Goal: Transaction & Acquisition: Purchase product/service

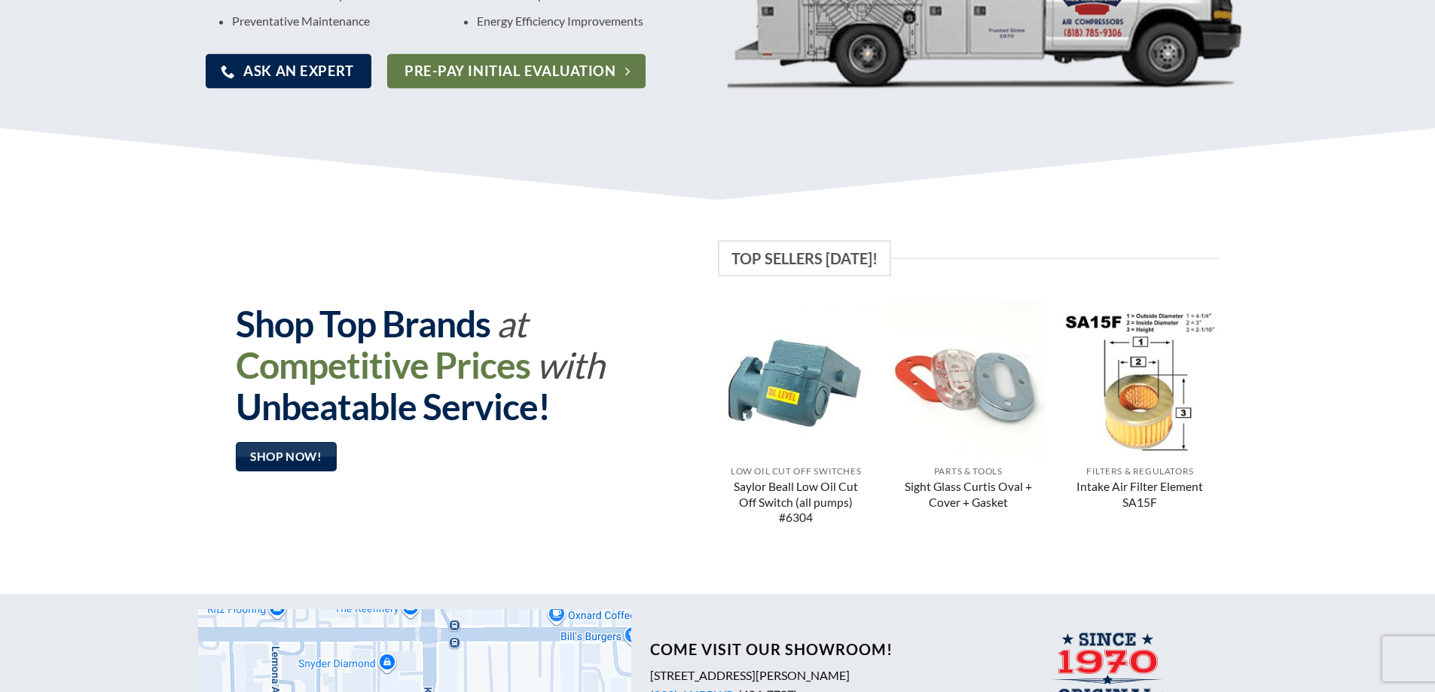
scroll to position [904, 0]
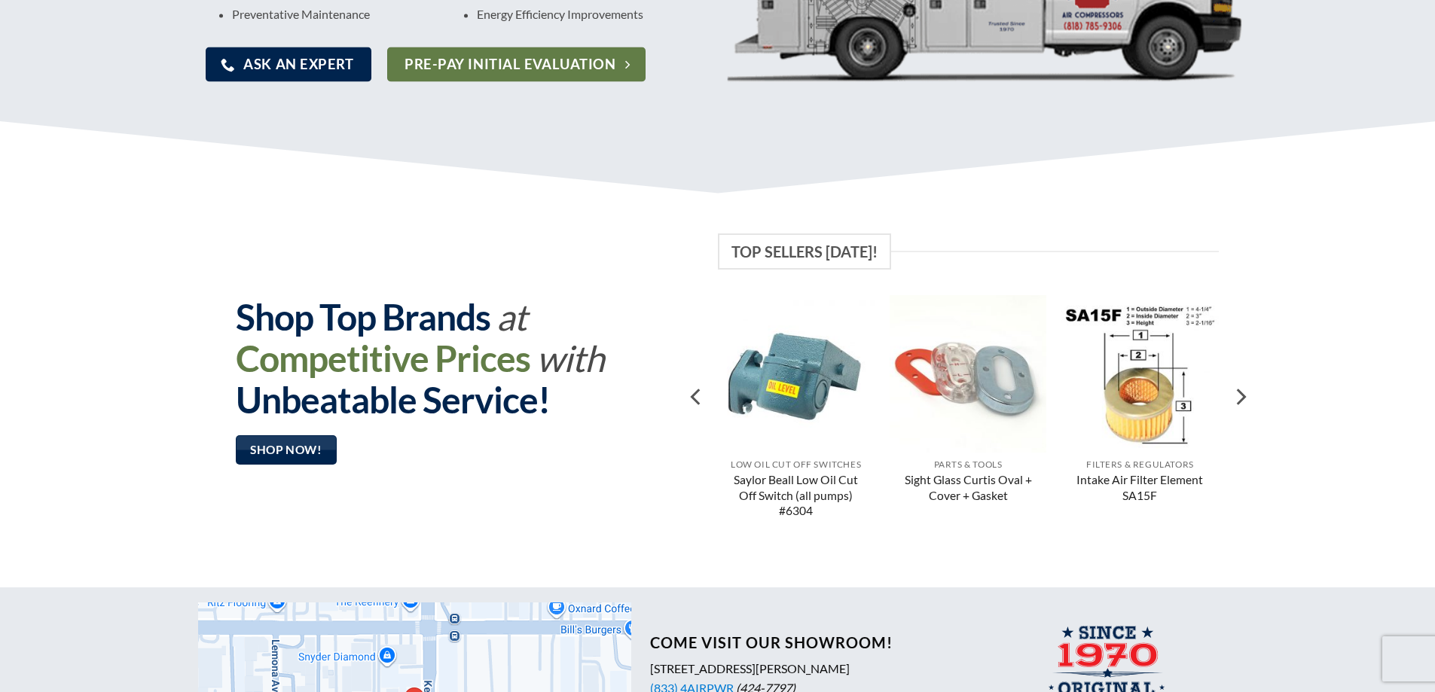
click at [803, 394] on img "Saylor Beall Low Oil Cut Off Switch (all pumps) #6304" at bounding box center [795, 373] width 157 height 157
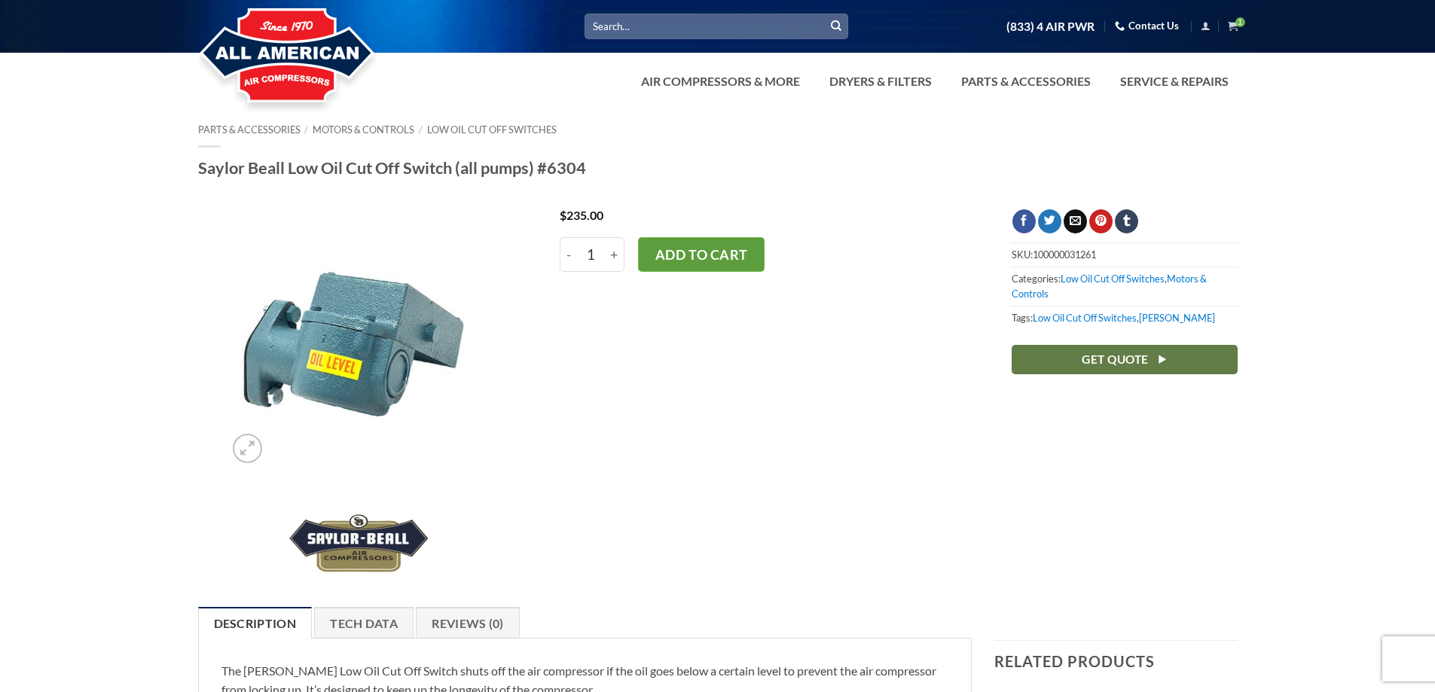
click at [742, 261] on button "Add to cart" at bounding box center [701, 254] width 127 height 35
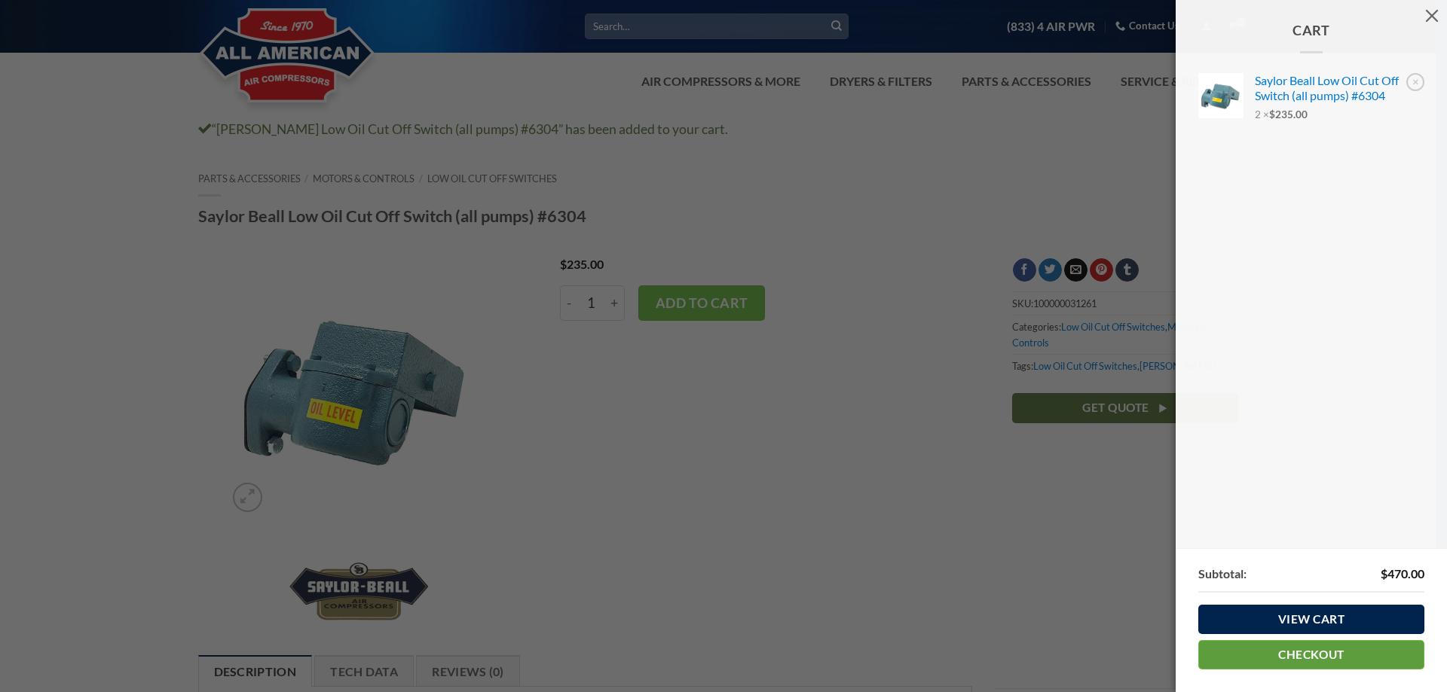
click at [1310, 652] on link "Checkout" at bounding box center [1311, 654] width 226 height 29
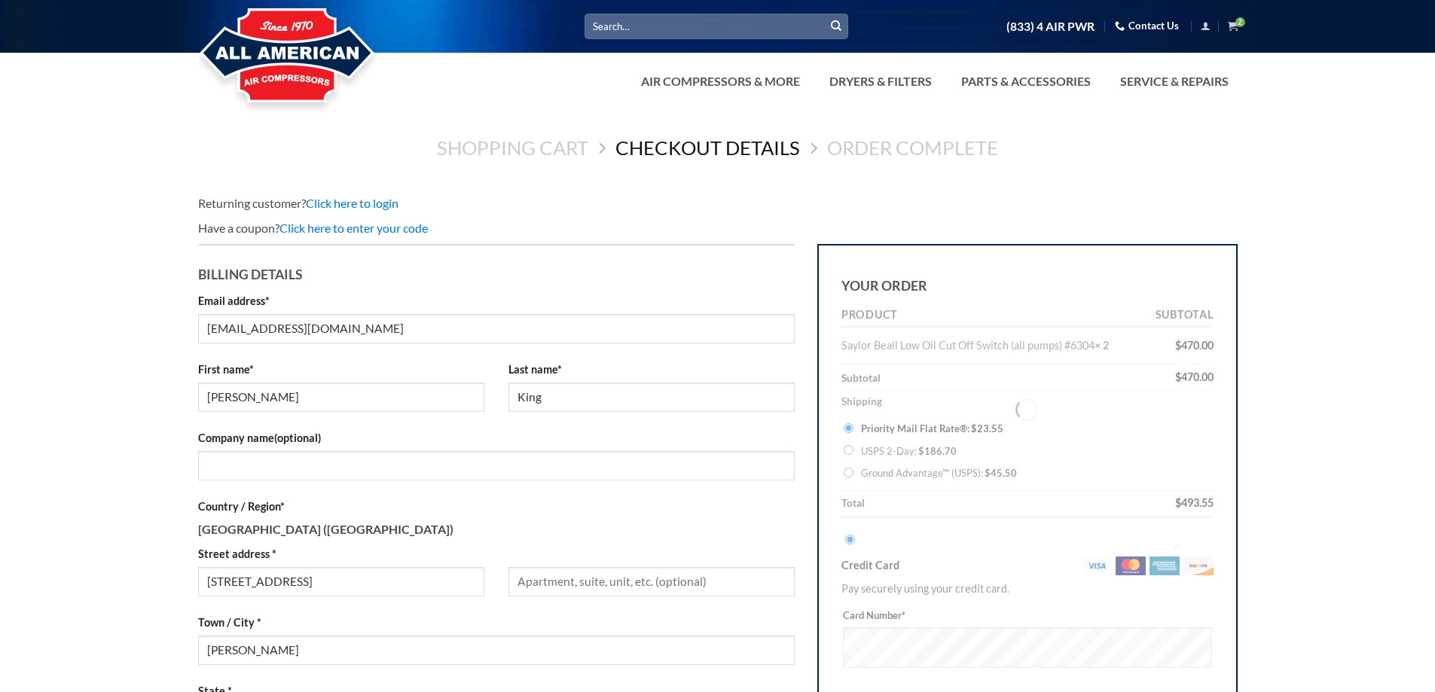
select select "OH"
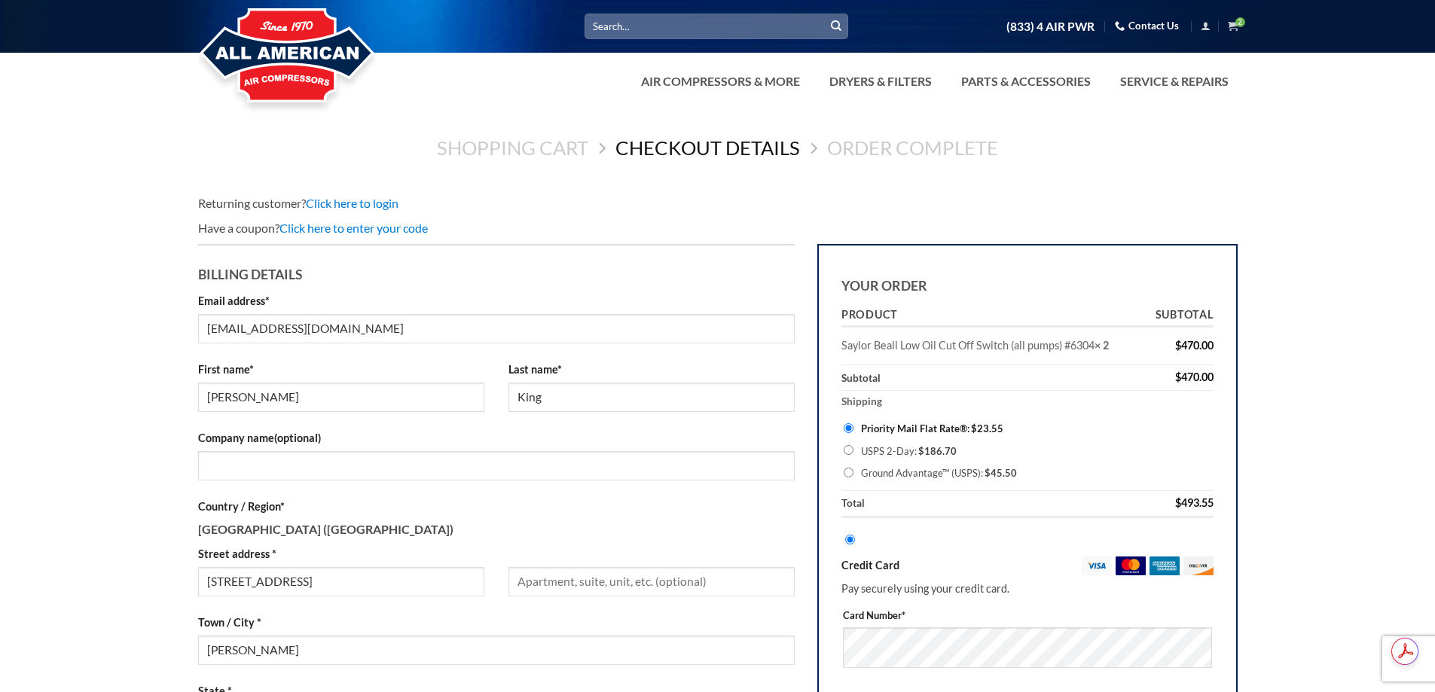
click at [1061, 351] on td "Saylor Beall Low Oil Cut Off Switch (all pumps) #6304 × 2" at bounding box center [993, 347] width 302 height 38
click at [1102, 345] on strong "× 2" at bounding box center [1102, 345] width 14 height 13
click at [546, 145] on link "Shopping Cart" at bounding box center [512, 147] width 151 height 23
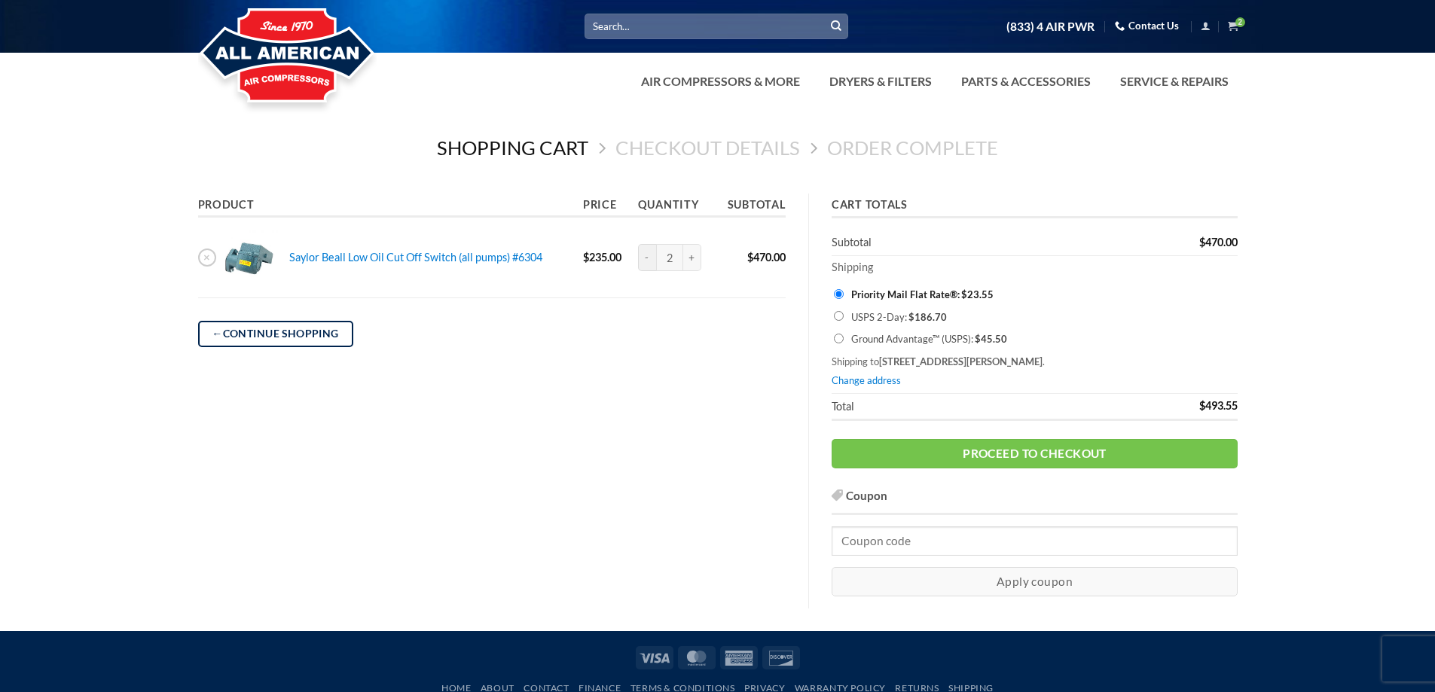
click at [649, 261] on input "-" at bounding box center [647, 257] width 18 height 27
type input "1"
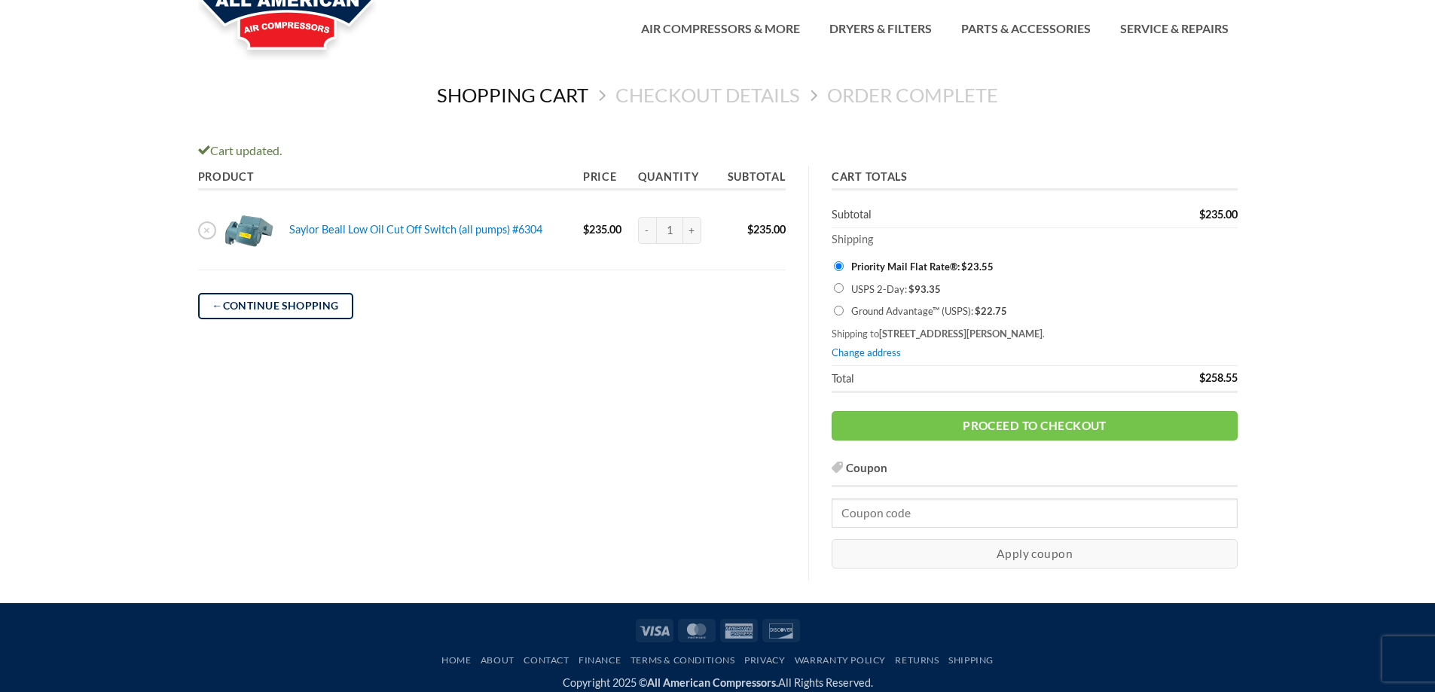
scroll to position [98, 0]
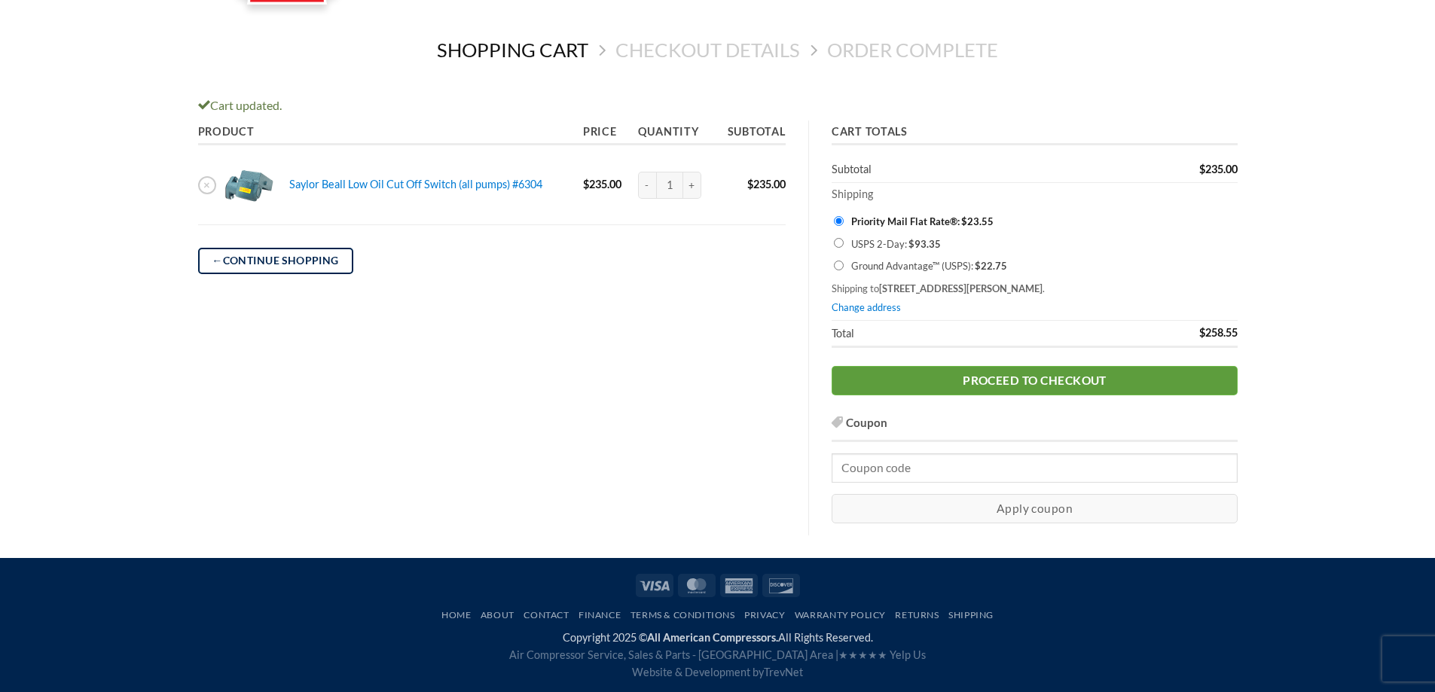
click at [992, 376] on link "Proceed to checkout" at bounding box center [1035, 380] width 406 height 29
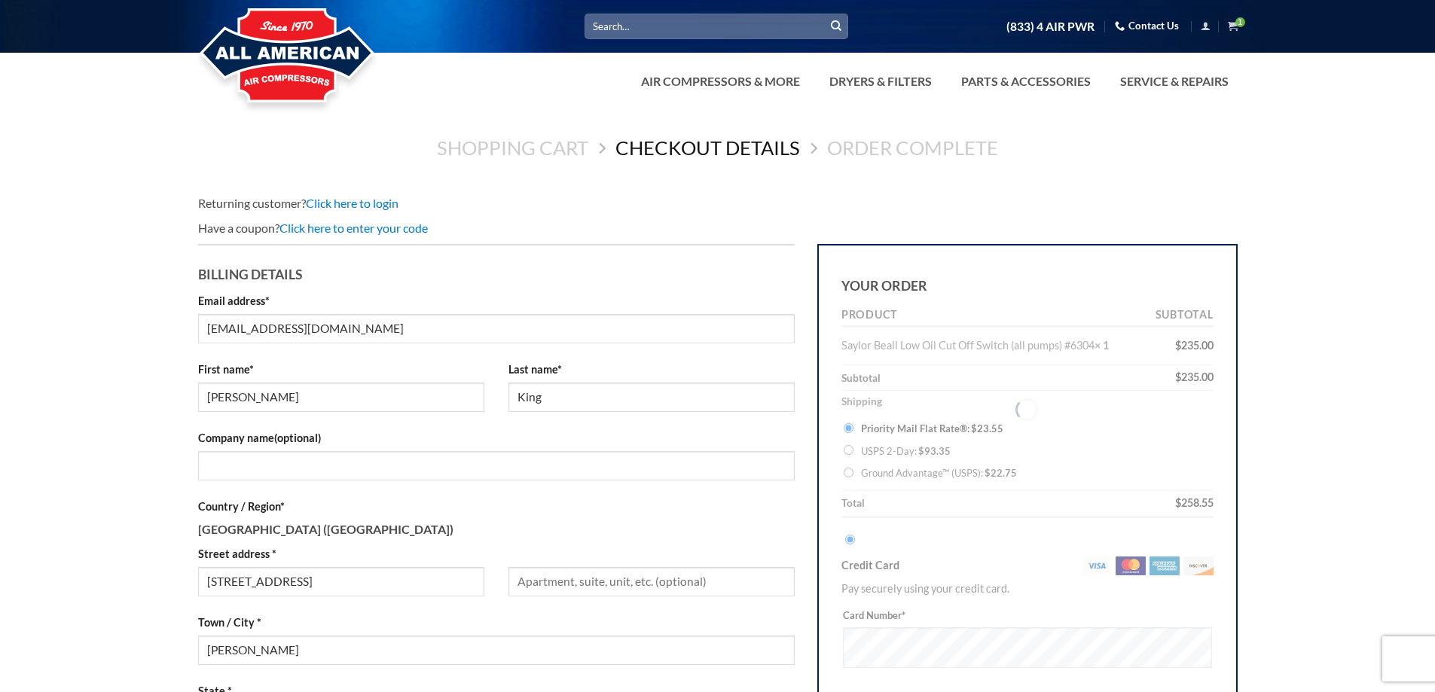
select select "OH"
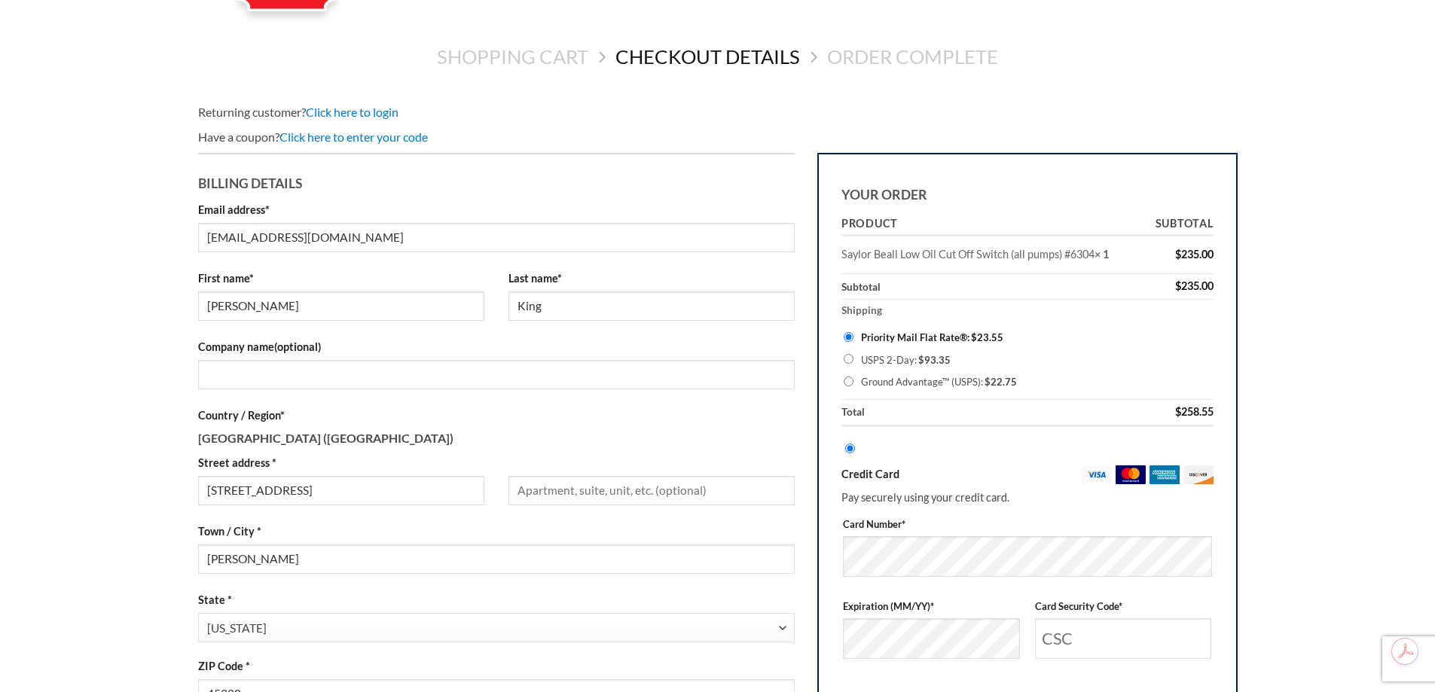
scroll to position [301, 0]
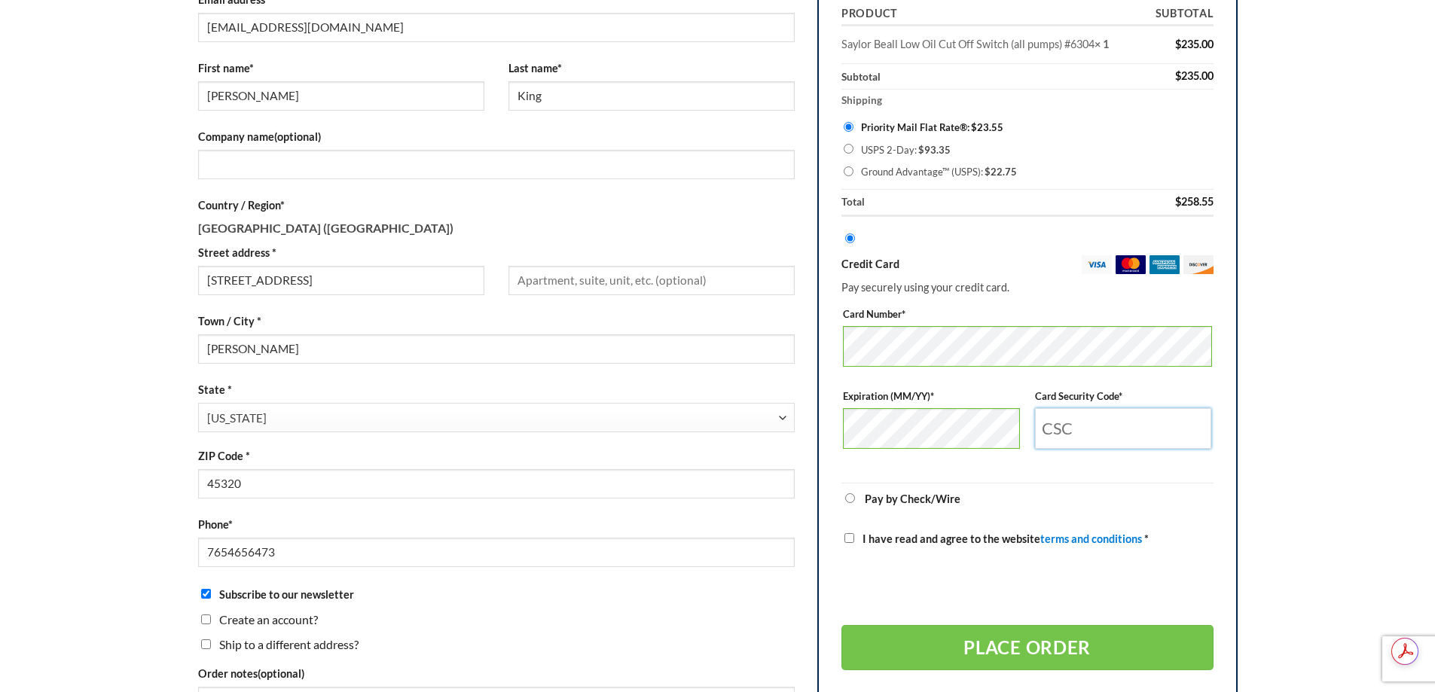
click at [1090, 436] on input "Card Security Code *" at bounding box center [1123, 428] width 177 height 41
type input "784"
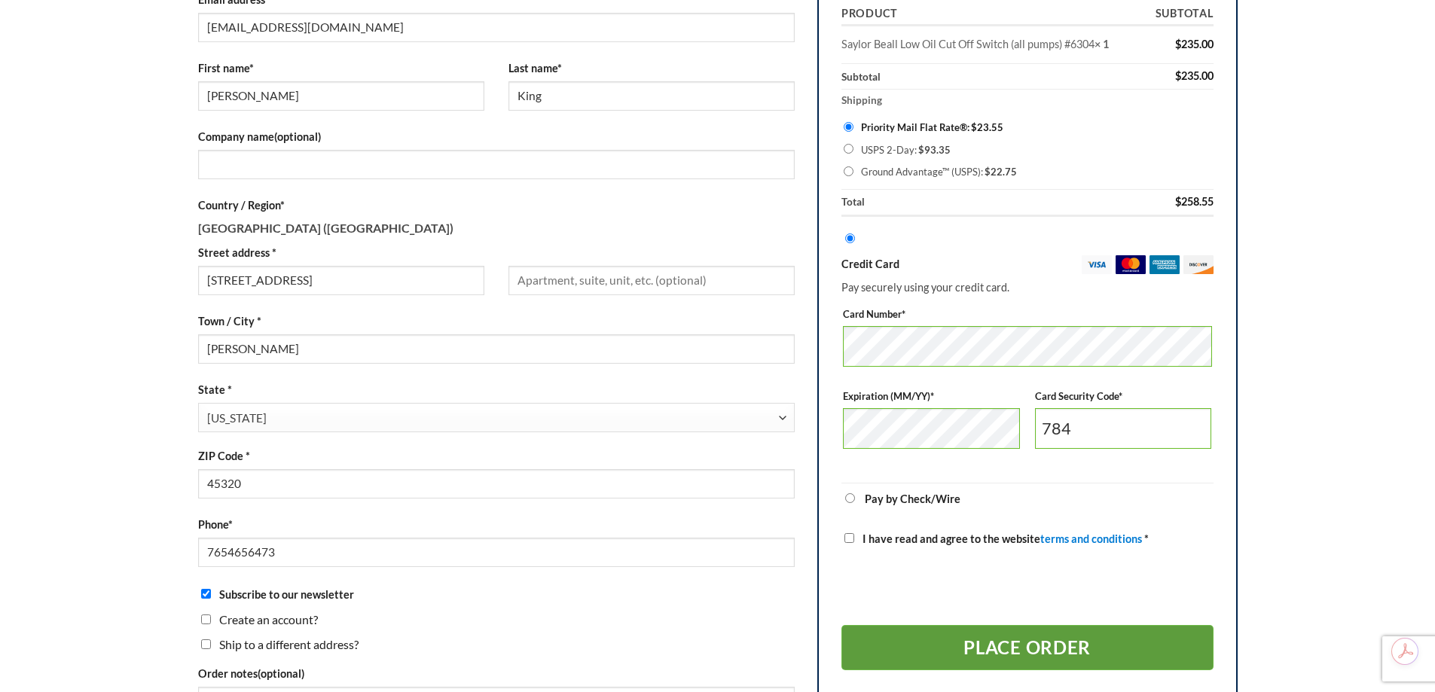
scroll to position [377, 0]
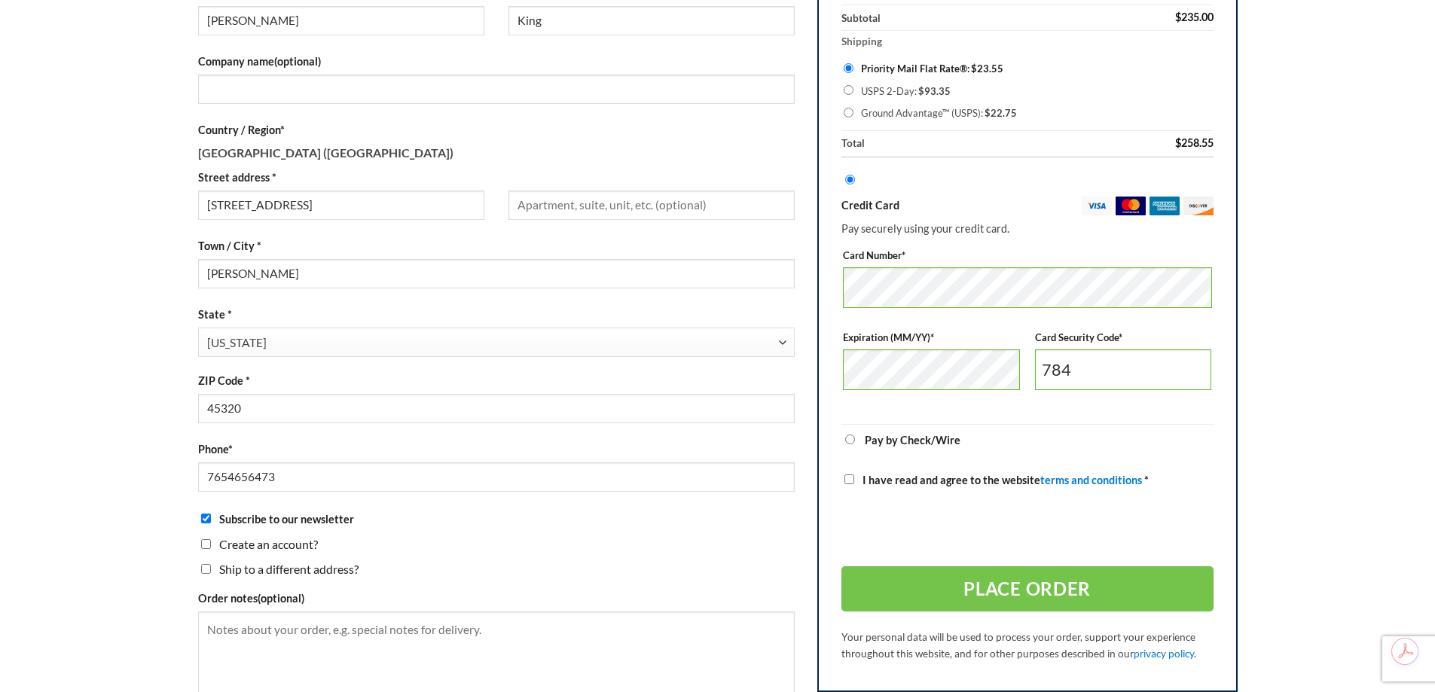
click at [203, 518] on input "Subscribe to our newsletter" at bounding box center [206, 519] width 10 height 10
checkbox input "false"
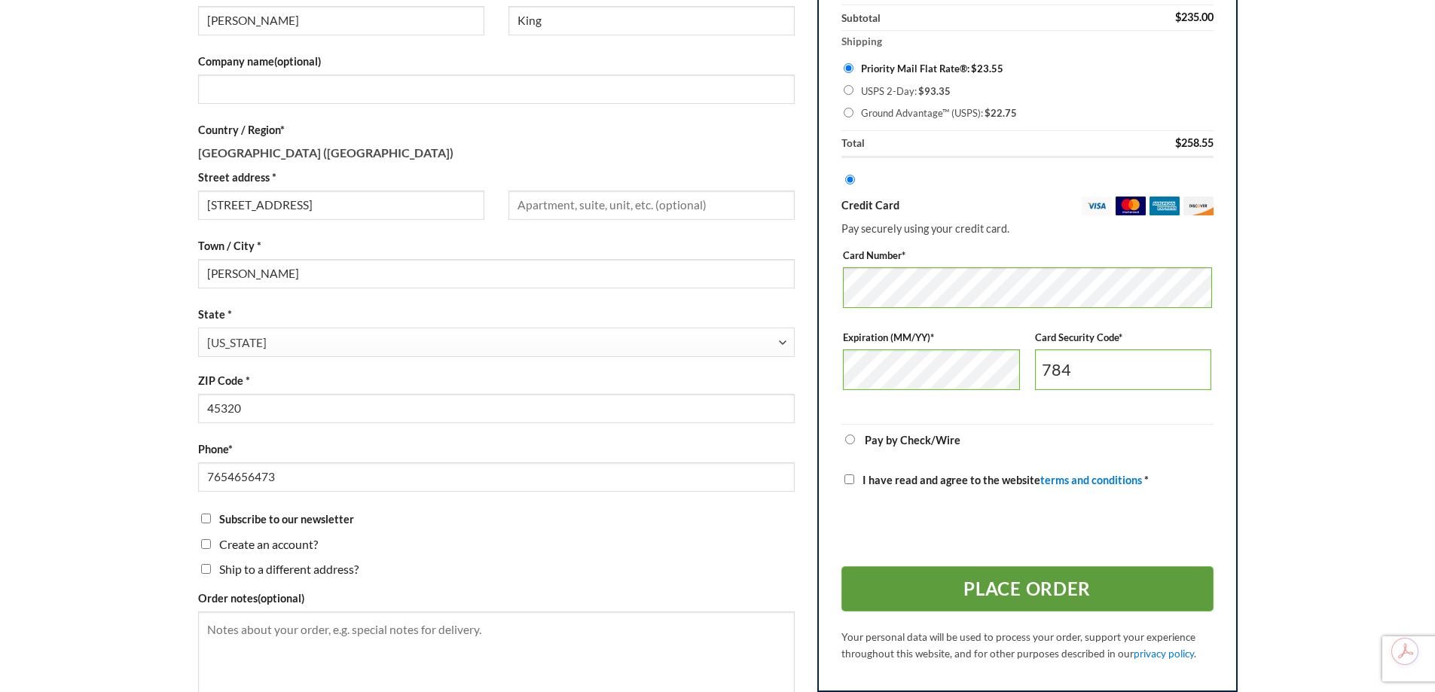
click at [978, 592] on button "Place order" at bounding box center [1028, 589] width 372 height 45
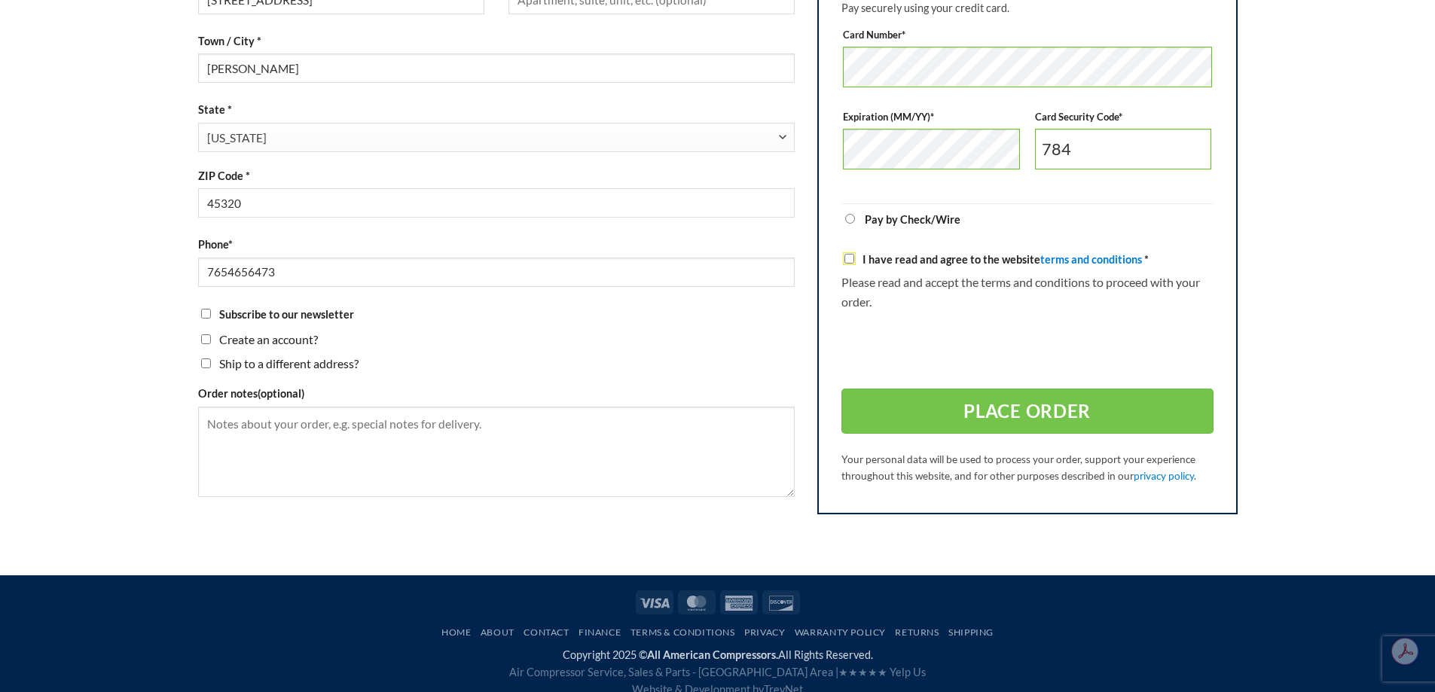
scroll to position [621, 0]
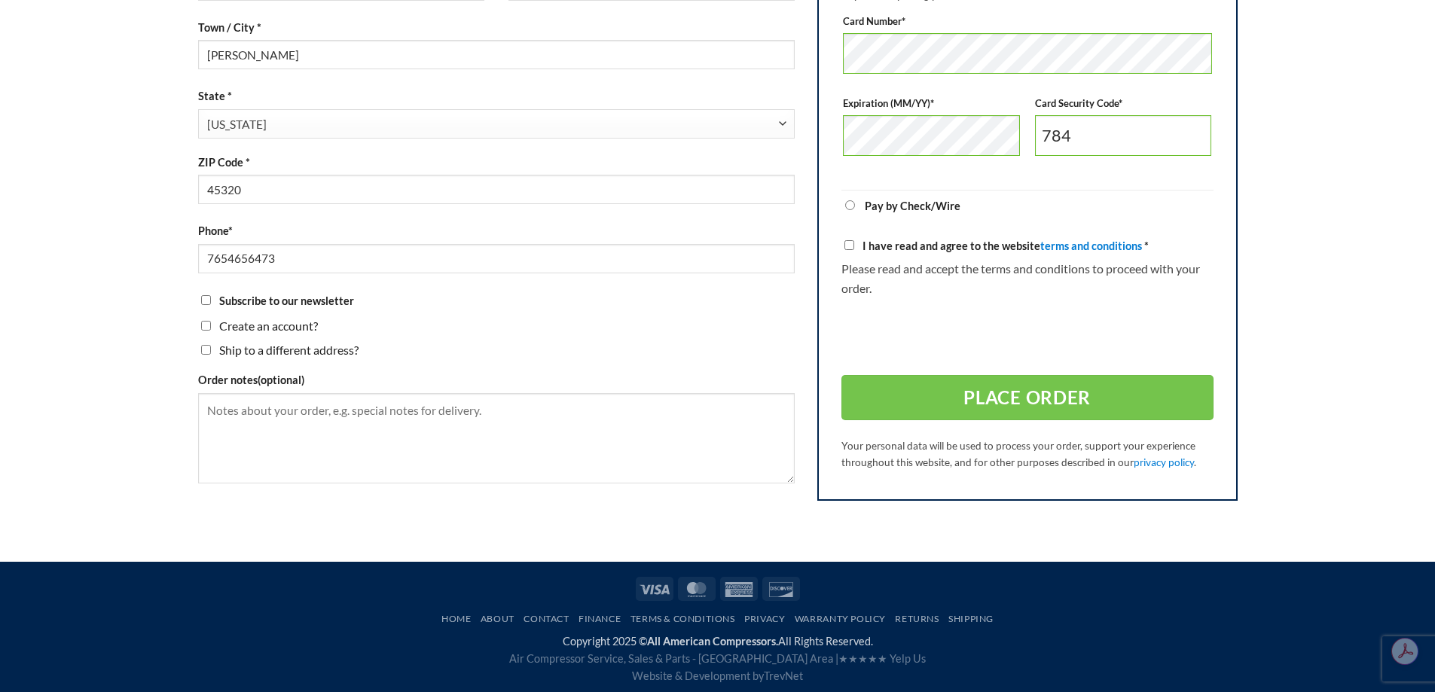
click at [845, 246] on input "I have read and agree to the website terms and conditions *" at bounding box center [850, 246] width 10 height 10
checkbox input "true"
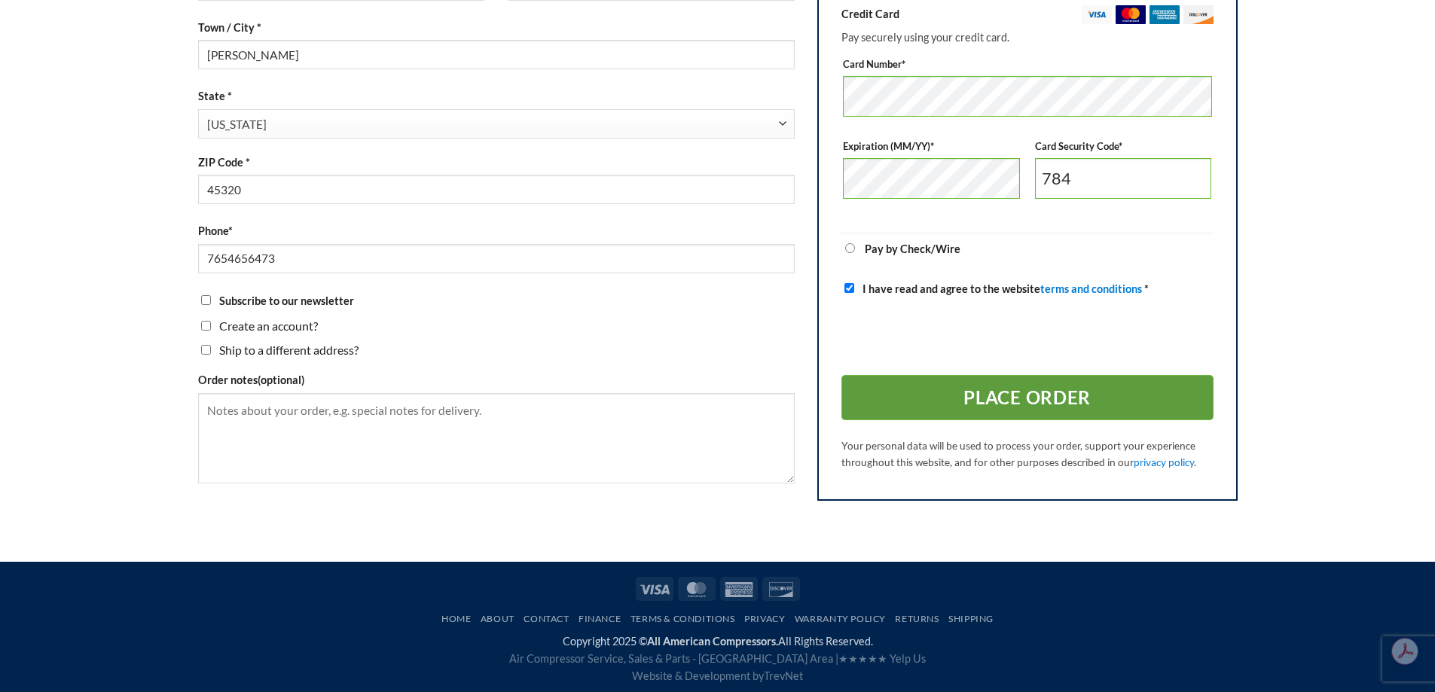
click at [1023, 402] on button "Place order" at bounding box center [1028, 398] width 372 height 45
